Goal: Task Accomplishment & Management: Use online tool/utility

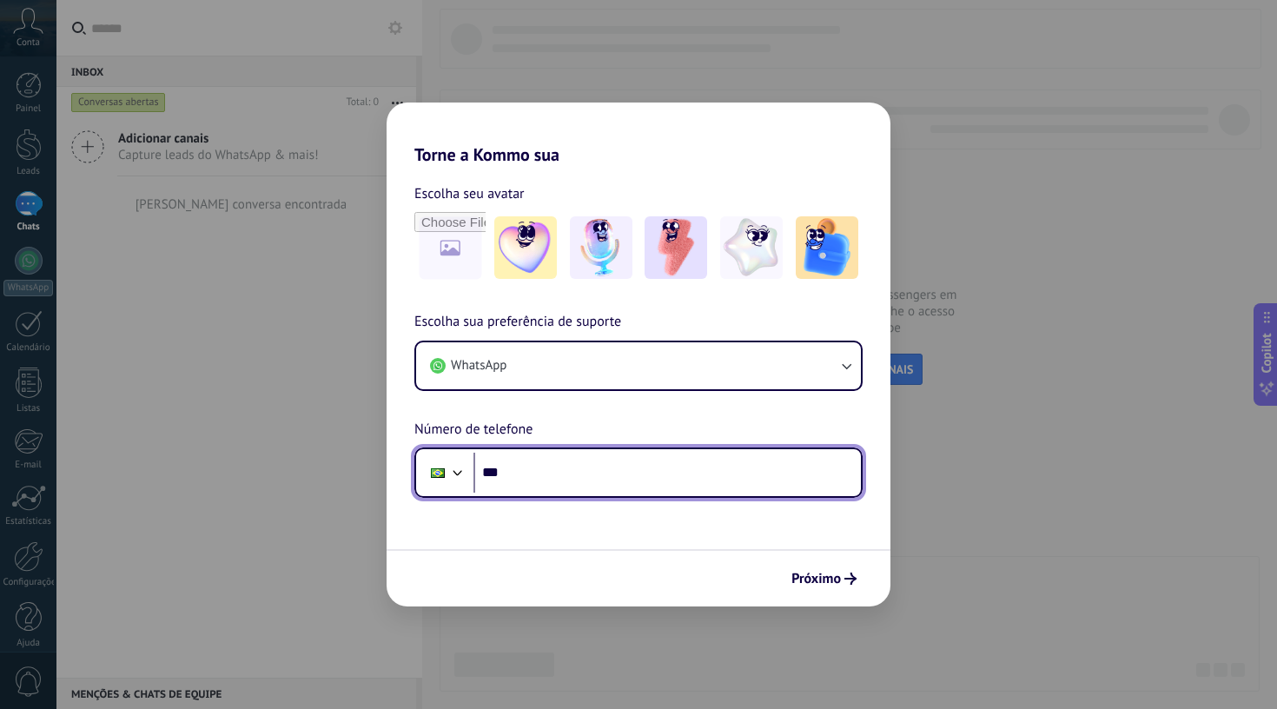
click at [702, 463] on input "***" at bounding box center [666, 473] width 387 height 40
type input "**********"
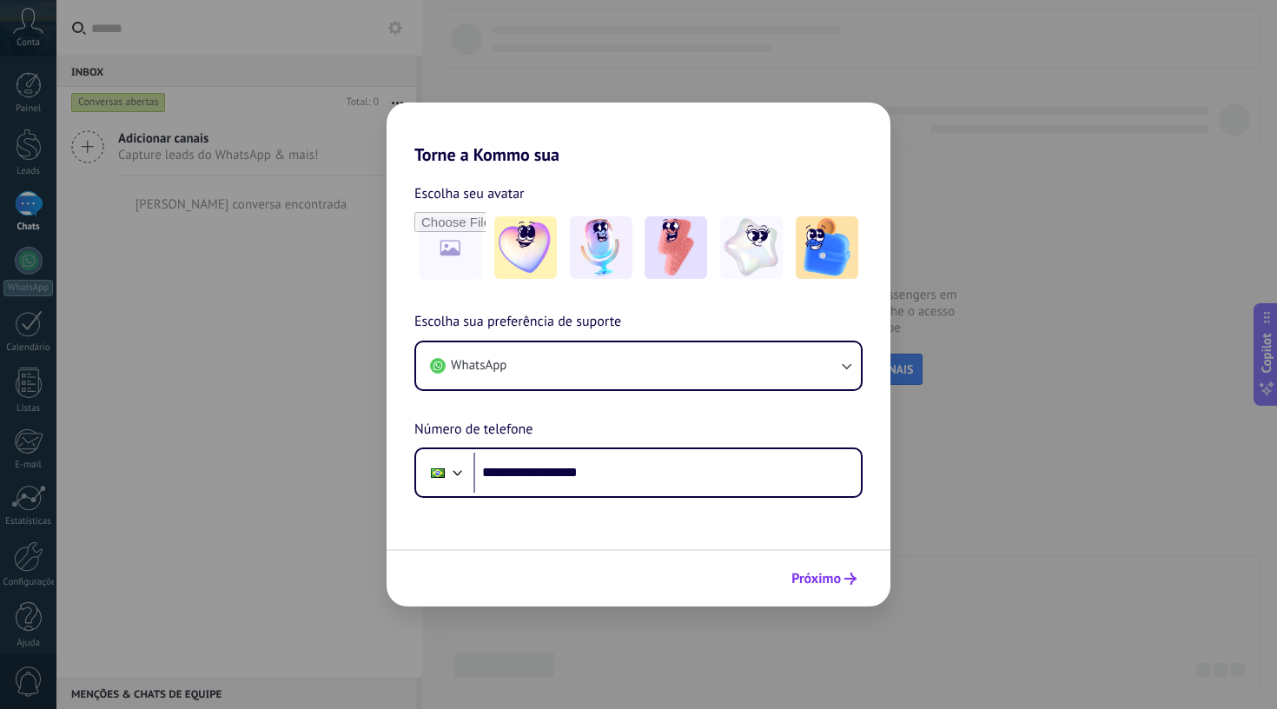
click at [817, 574] on span "Próximo" at bounding box center [816, 578] width 50 height 12
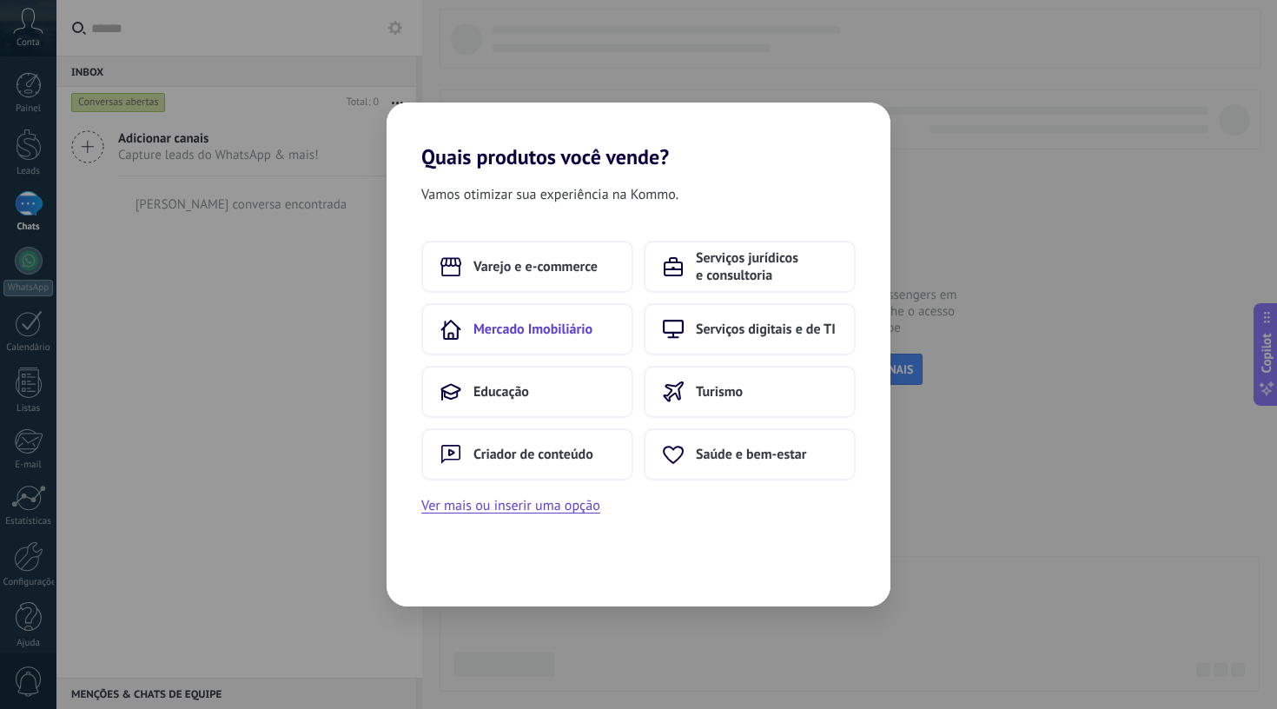
click at [575, 339] on button "Mercado Imobiliário" at bounding box center [527, 329] width 212 height 52
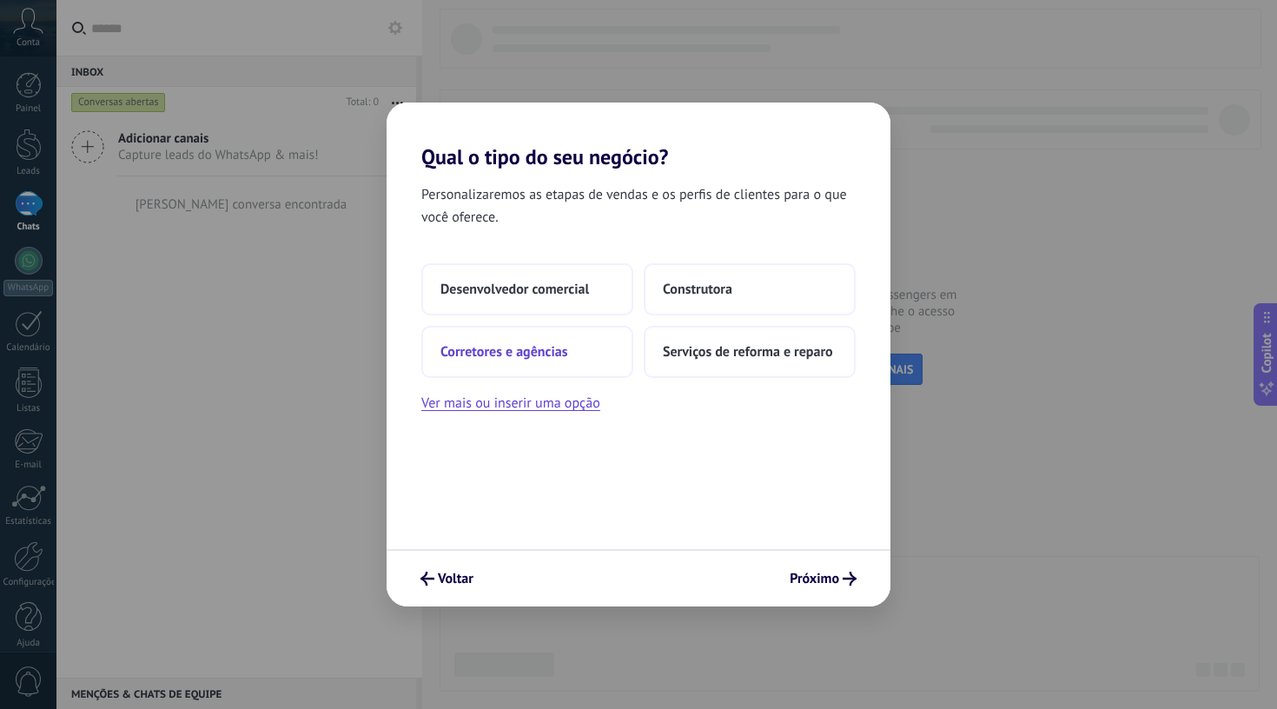
click at [570, 349] on button "Corretores e agências" at bounding box center [527, 352] width 212 height 52
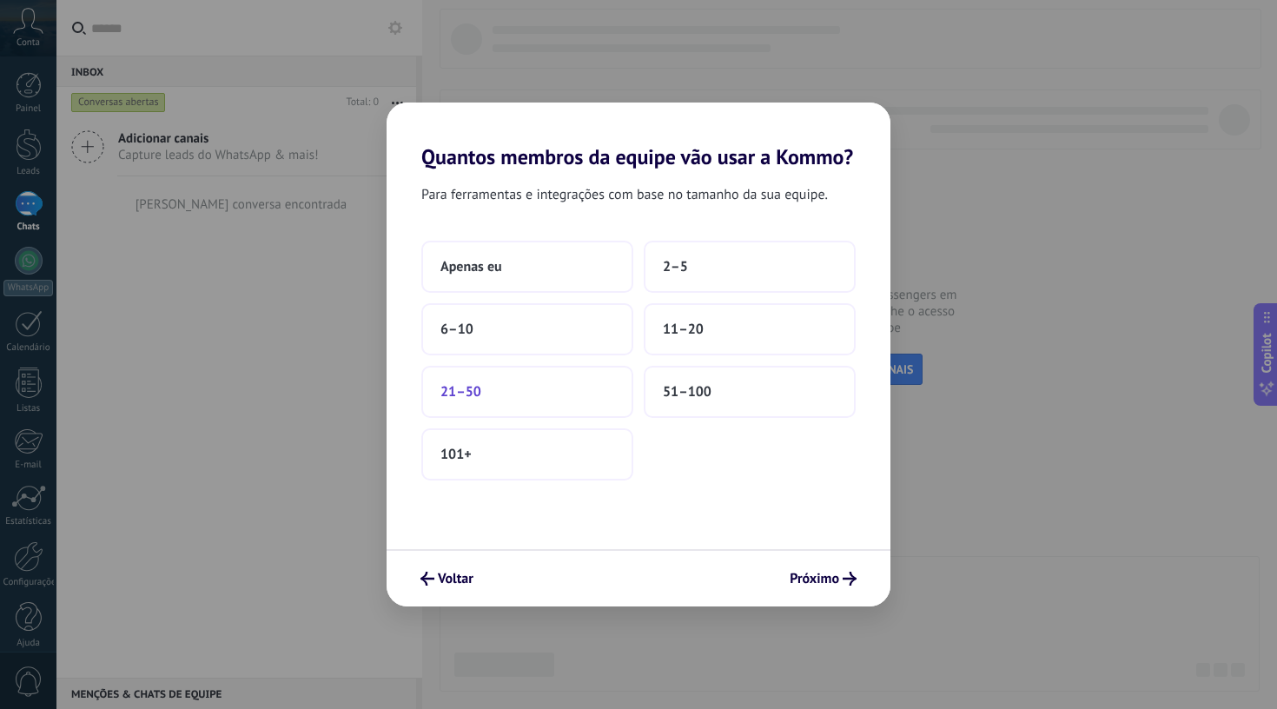
click at [547, 406] on button "21–50" at bounding box center [527, 392] width 212 height 52
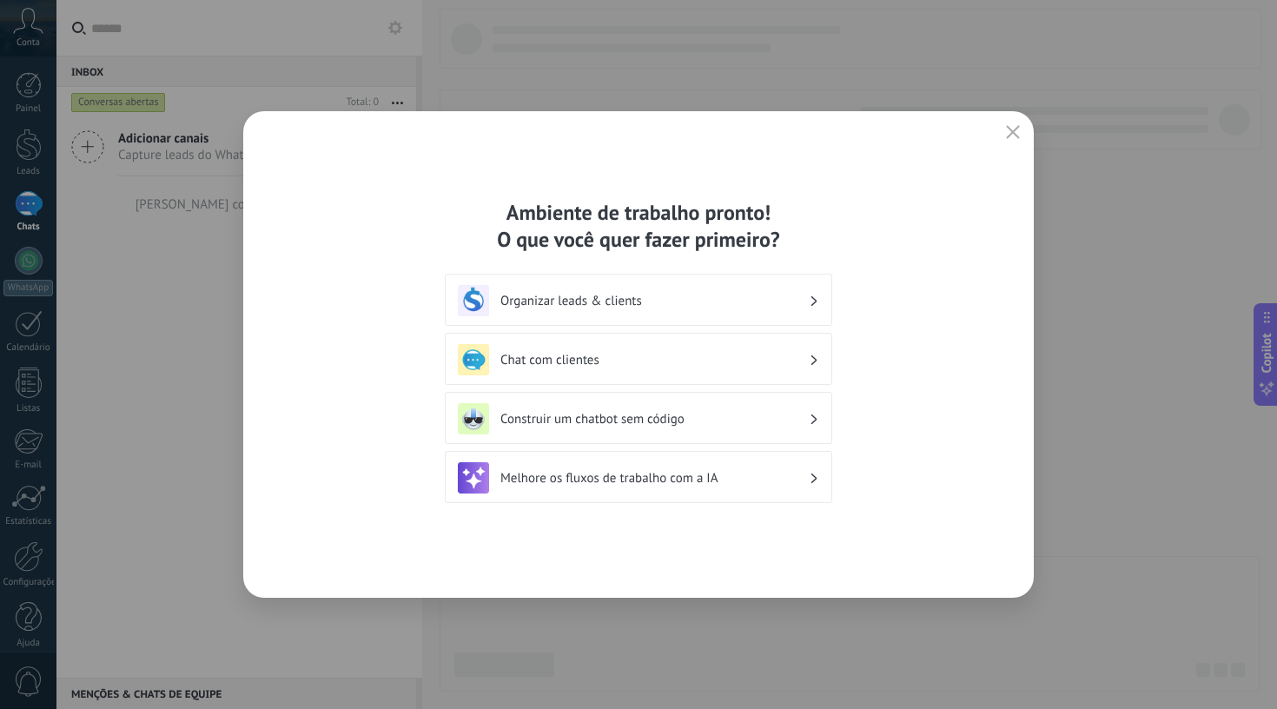
click at [640, 306] on h3 "Organizar leads & clients" at bounding box center [654, 301] width 308 height 17
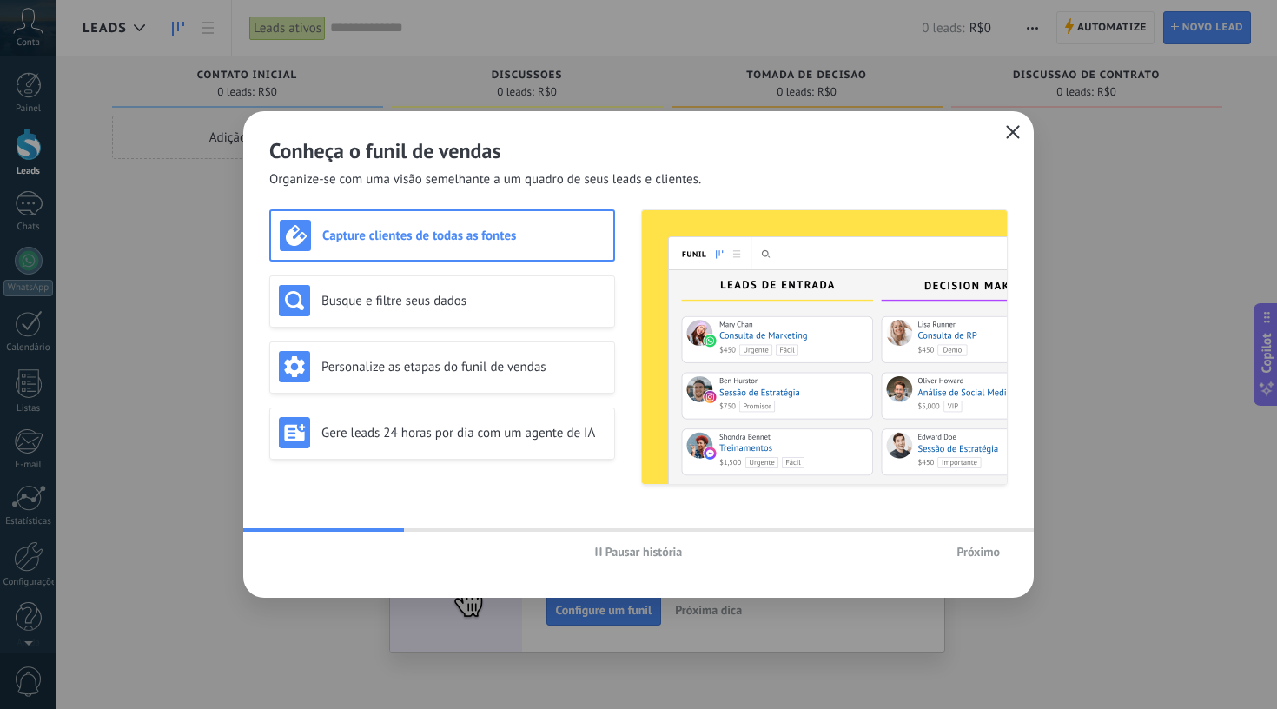
click at [1013, 129] on icon "button" at bounding box center [1013, 132] width 14 height 14
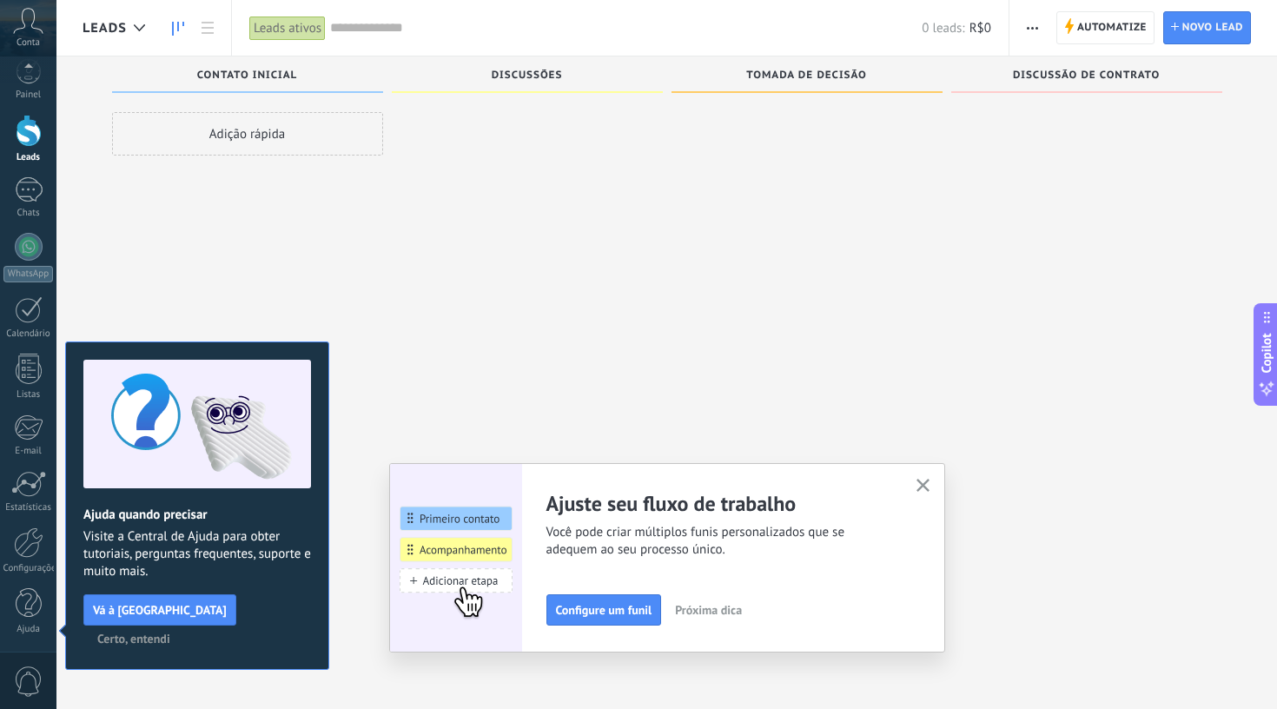
scroll to position [3, 0]
click at [924, 479] on button "button" at bounding box center [923, 485] width 22 height 23
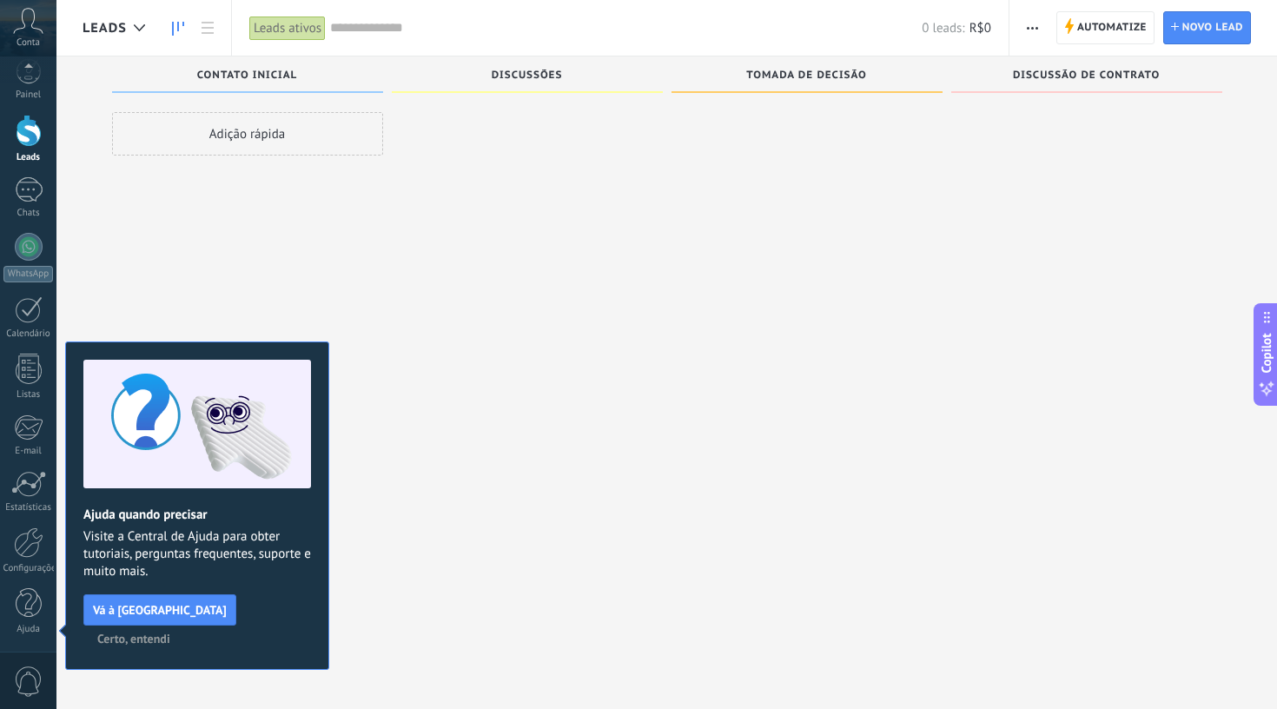
click at [170, 632] on span "Certo, entendi" at bounding box center [133, 638] width 73 height 12
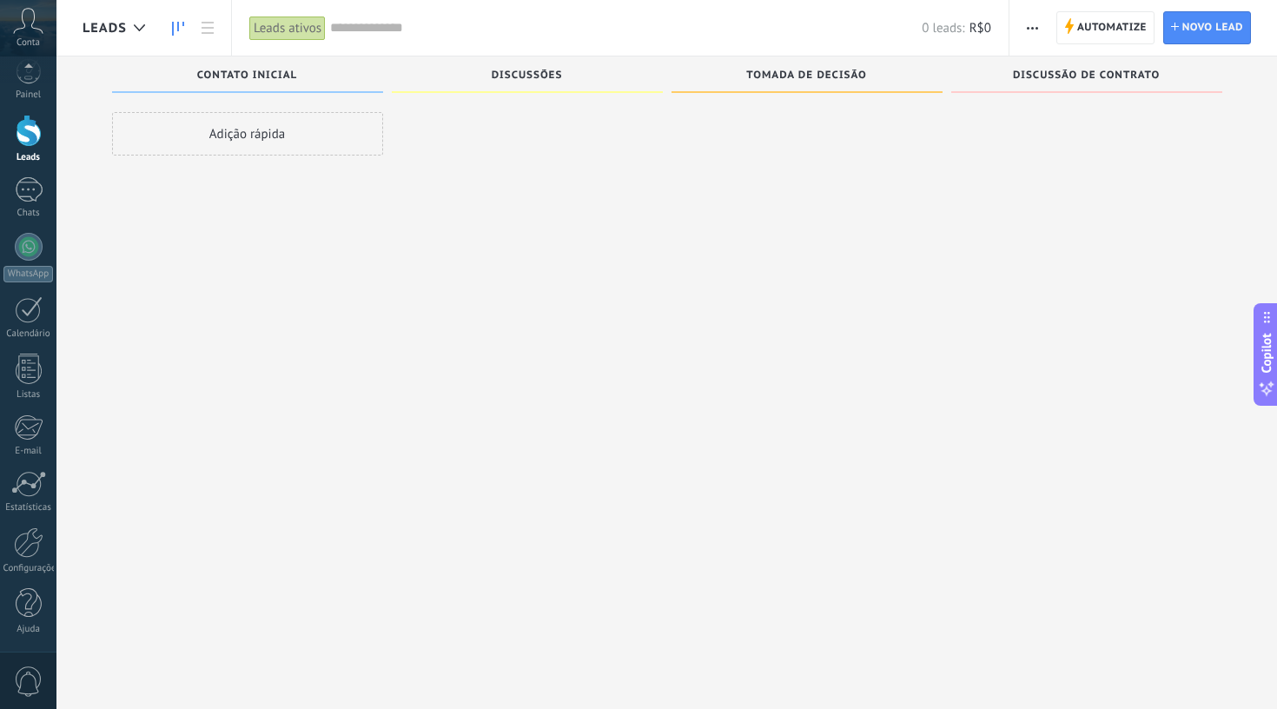
click at [246, 72] on span "Contato inicial" at bounding box center [247, 75] width 100 height 12
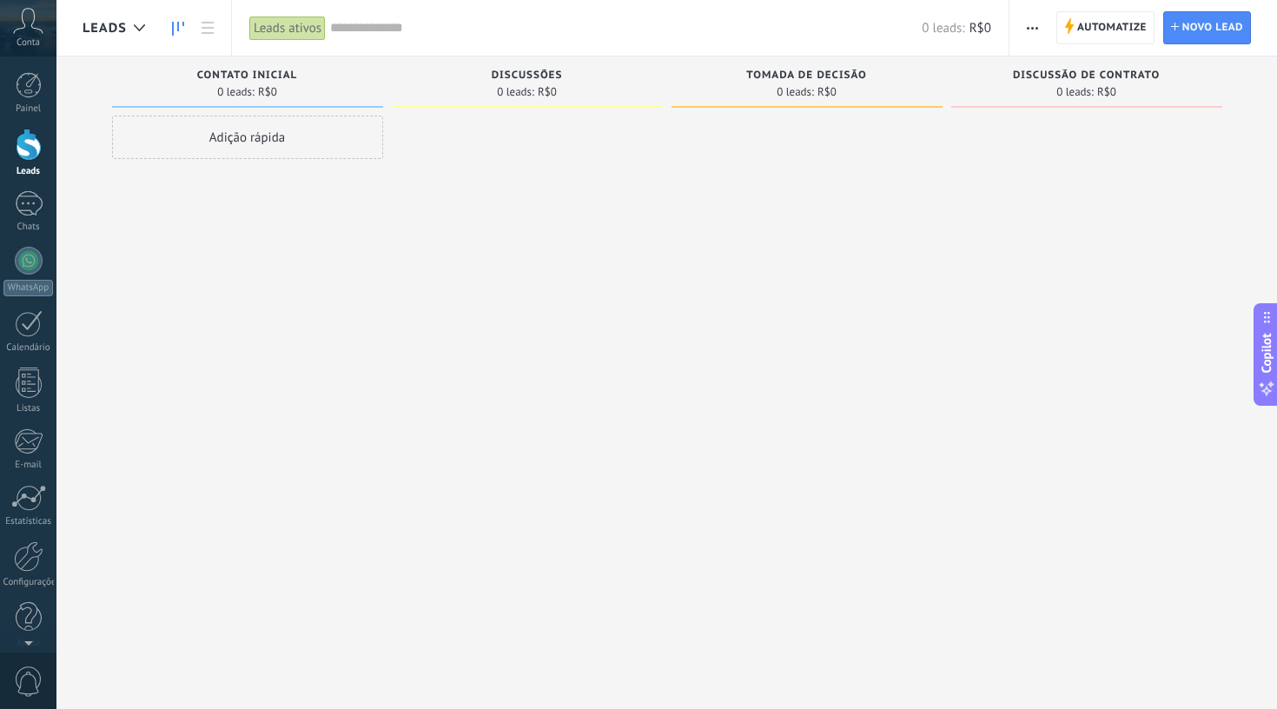
click at [298, 30] on div "Leads ativos" at bounding box center [287, 28] width 76 height 25
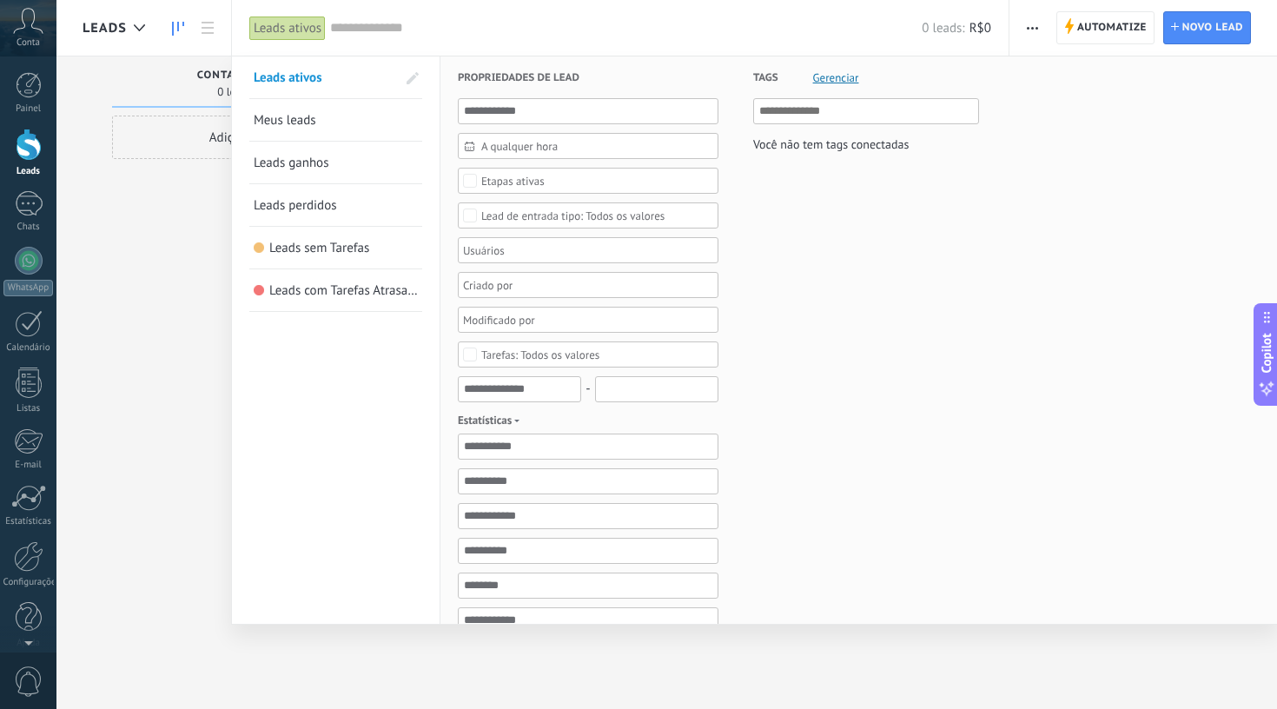
click at [93, 233] on div at bounding box center [638, 354] width 1277 height 709
